Goal: Task Accomplishment & Management: Manage account settings

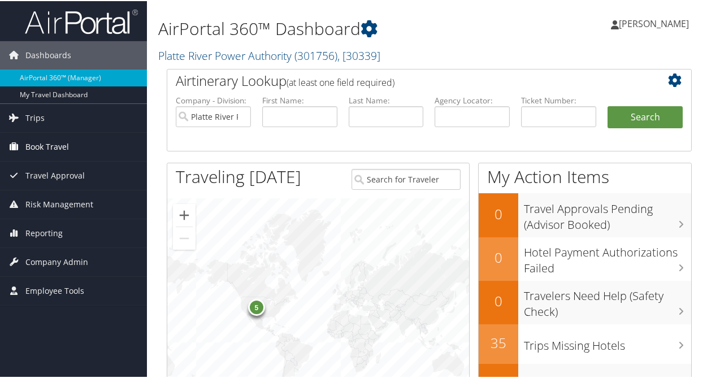
click at [45, 145] on span "Book Travel" at bounding box center [47, 146] width 44 height 28
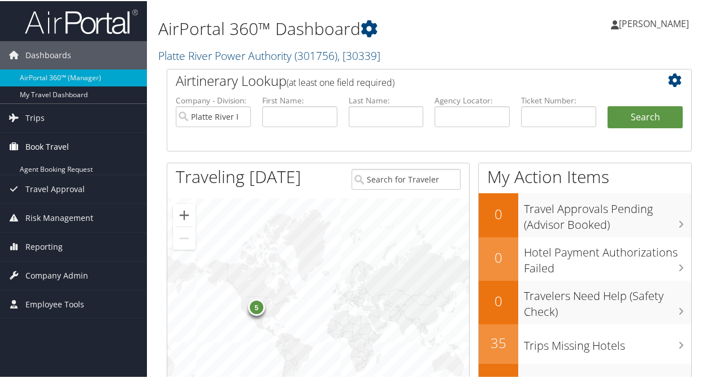
click at [45, 145] on span "Book Travel" at bounding box center [47, 146] width 44 height 28
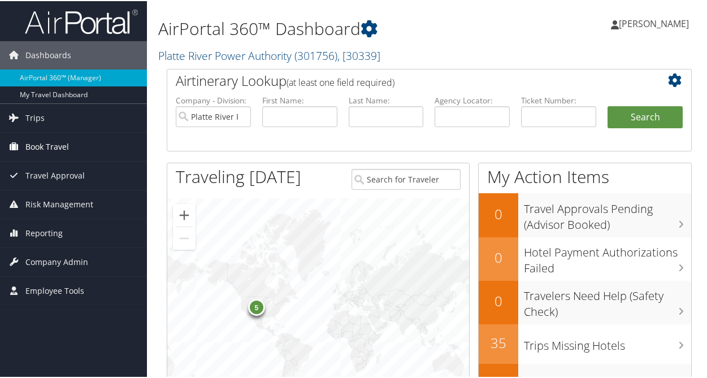
click at [45, 145] on span "Book Travel" at bounding box center [47, 146] width 44 height 28
click at [49, 258] on span "Company Admin" at bounding box center [56, 261] width 63 height 28
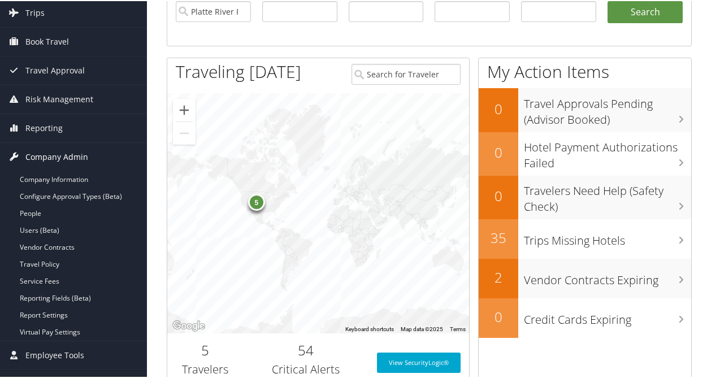
scroll to position [106, 0]
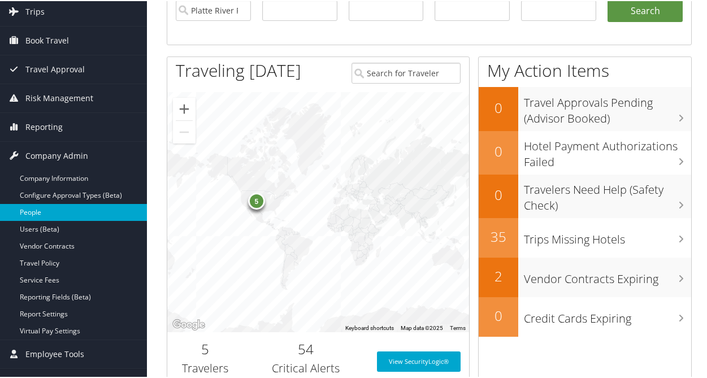
click at [78, 208] on link "People" at bounding box center [73, 211] width 147 height 17
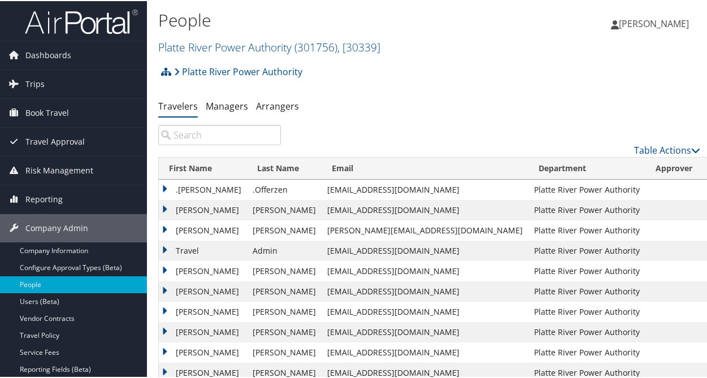
click at [187, 132] on input "search" at bounding box center [219, 134] width 123 height 20
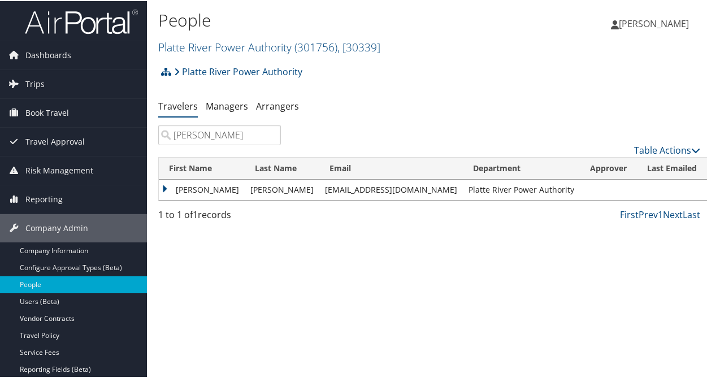
type input "[PERSON_NAME]"
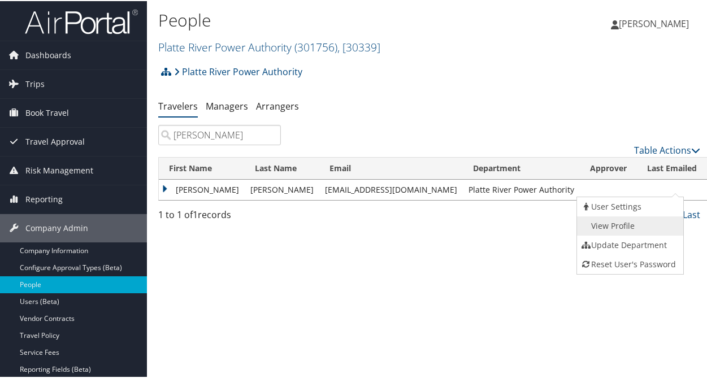
click at [612, 225] on link "View Profile" at bounding box center [629, 224] width 104 height 19
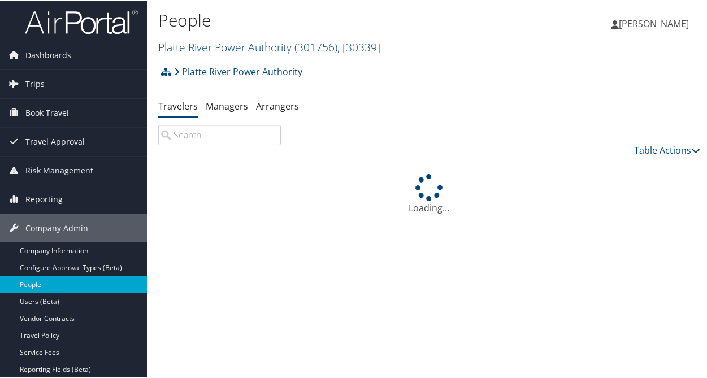
click at [191, 136] on input "search" at bounding box center [219, 134] width 123 height 20
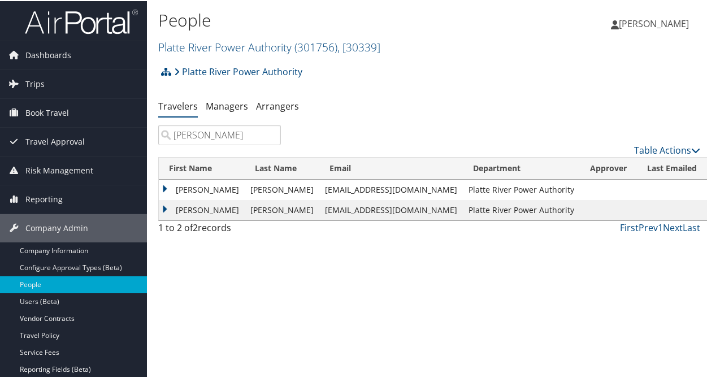
type input "archie"
click at [185, 209] on td "Tyson" at bounding box center [202, 209] width 86 height 20
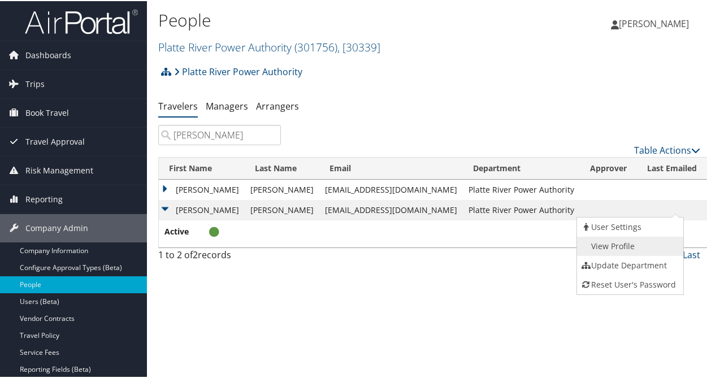
click at [635, 245] on link "View Profile" at bounding box center [629, 245] width 104 height 19
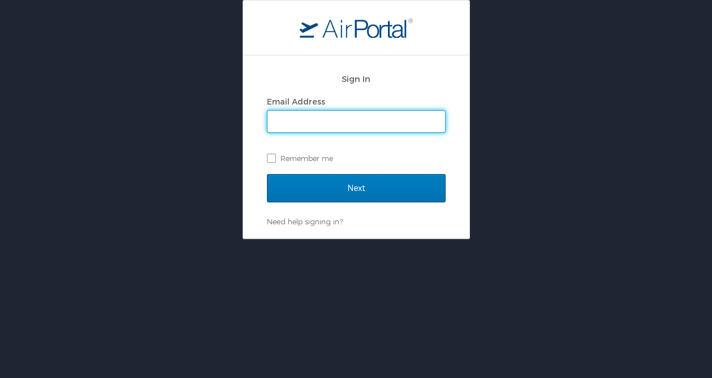
click at [338, 118] on input "Email Address" at bounding box center [356, 121] width 178 height 21
type input "[EMAIL_ADDRESS][DOMAIN_NAME]"
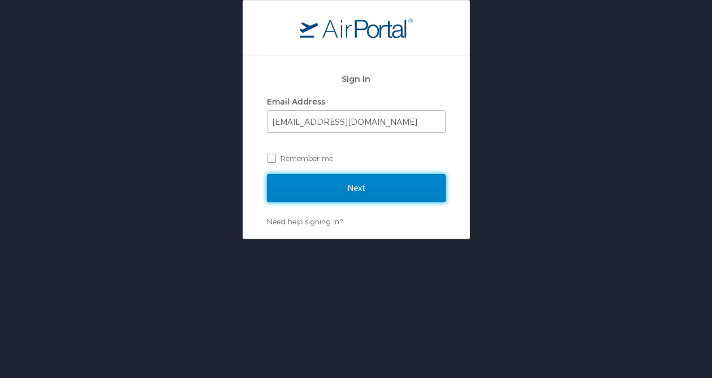
click at [342, 176] on input "Next" at bounding box center [356, 188] width 179 height 28
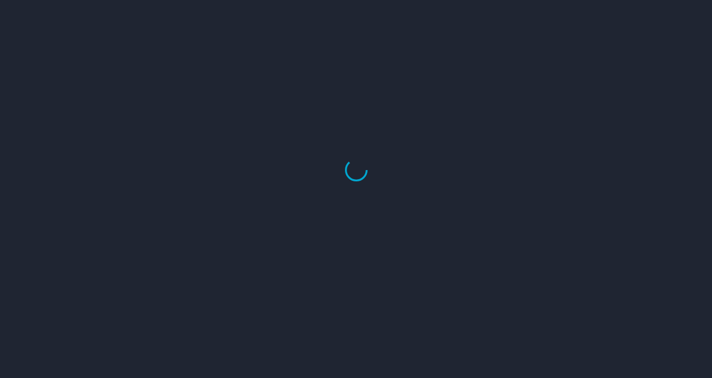
select select "US"
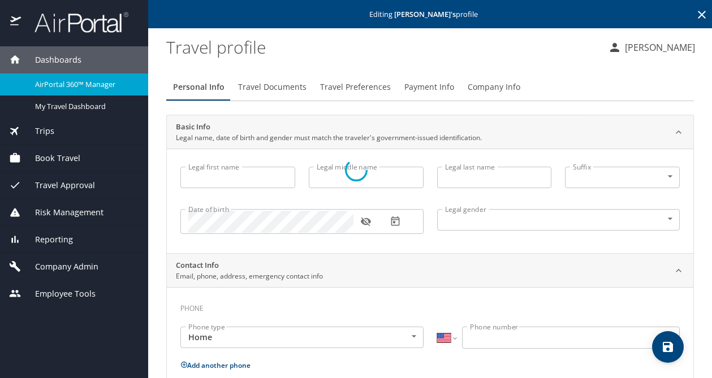
type input "[PERSON_NAME]"
type input "Leo"
type input "[PERSON_NAME]"
type input "Male"
type input "United States of America"
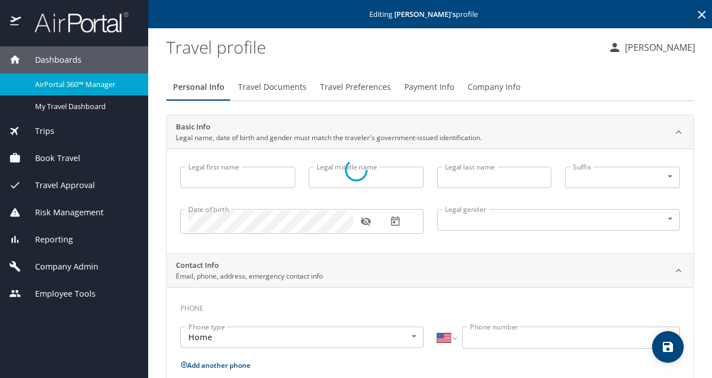
type input "Colorado"
type input "United States of America"
type input "Colorado"
select select "US"
select select "PS"
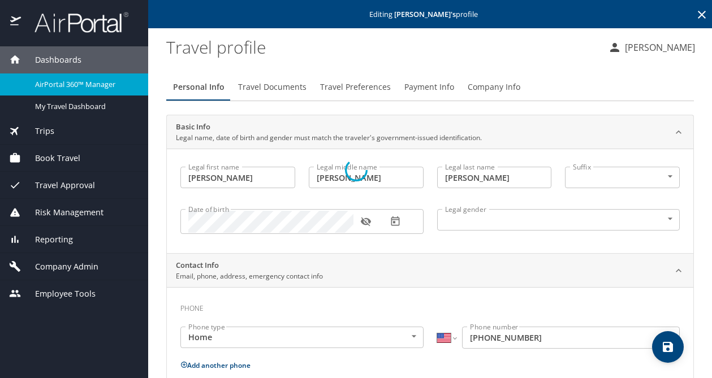
select select "PS"
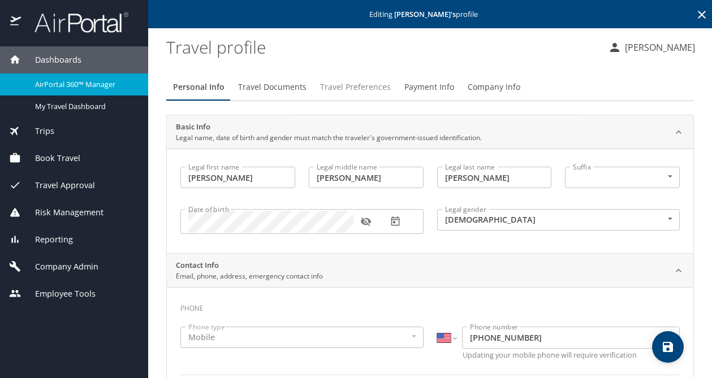
click at [353, 87] on span "Travel Preferences" at bounding box center [355, 87] width 71 height 14
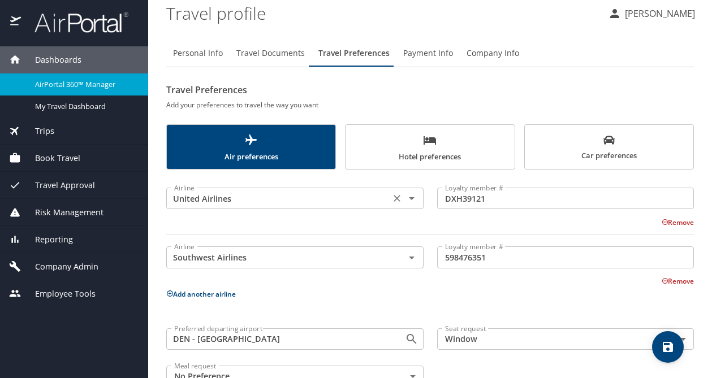
scroll to position [67, 0]
